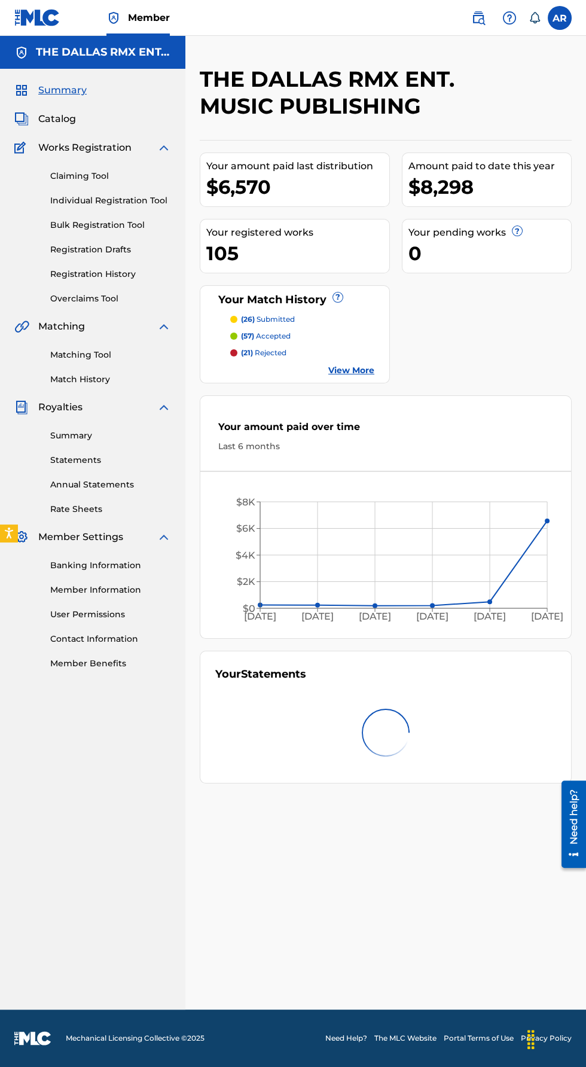
click at [67, 435] on link "Summary" at bounding box center [110, 435] width 121 height 13
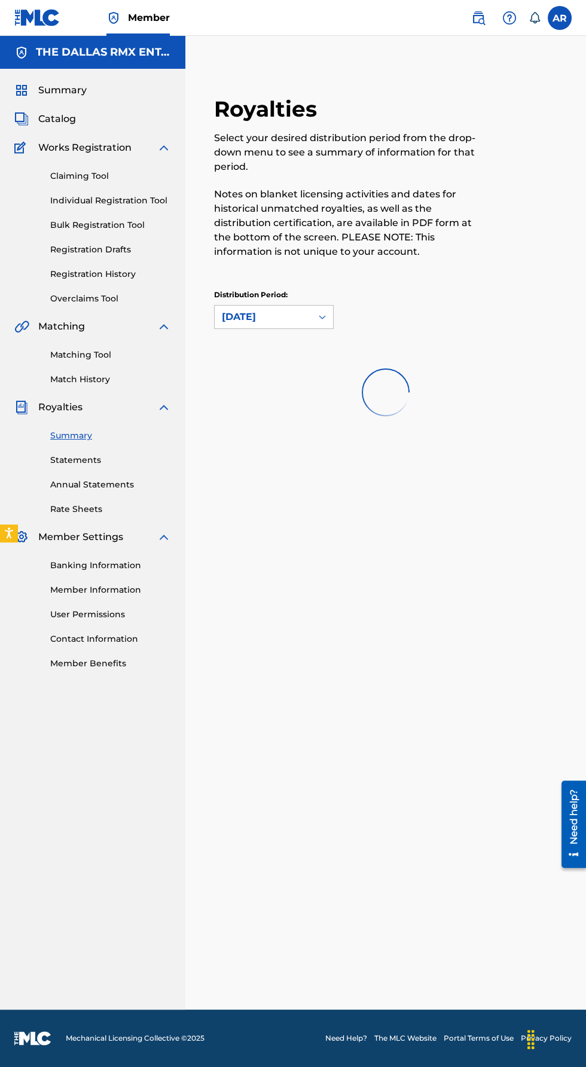
click at [75, 460] on link "Statements" at bounding box center [110, 460] width 121 height 13
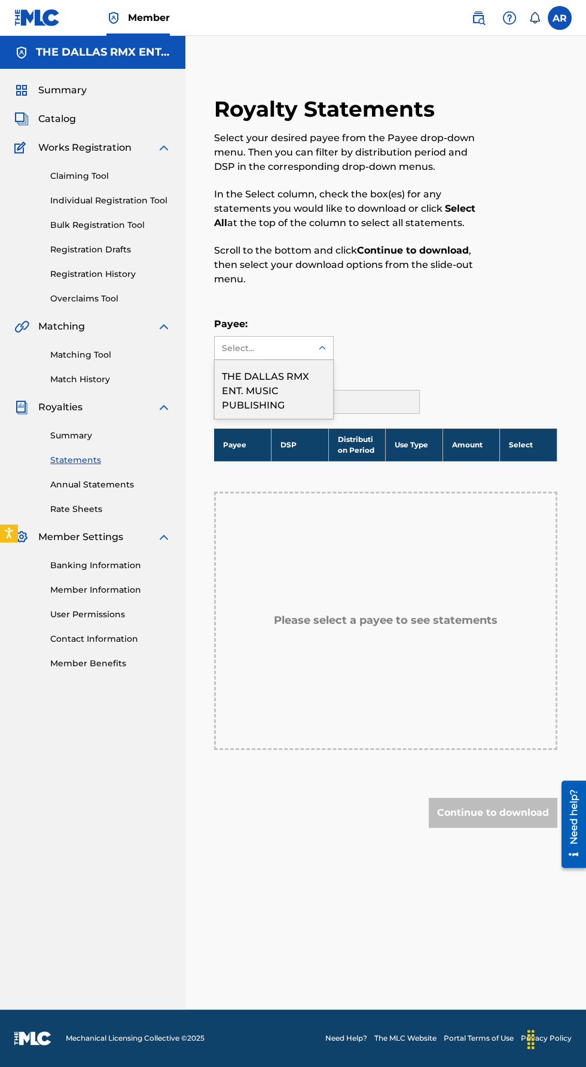
click at [288, 396] on div "THE DALLAS RMX ENT. MUSIC PUBLISHING" at bounding box center [274, 389] width 118 height 59
